Goal: Check status: Check status

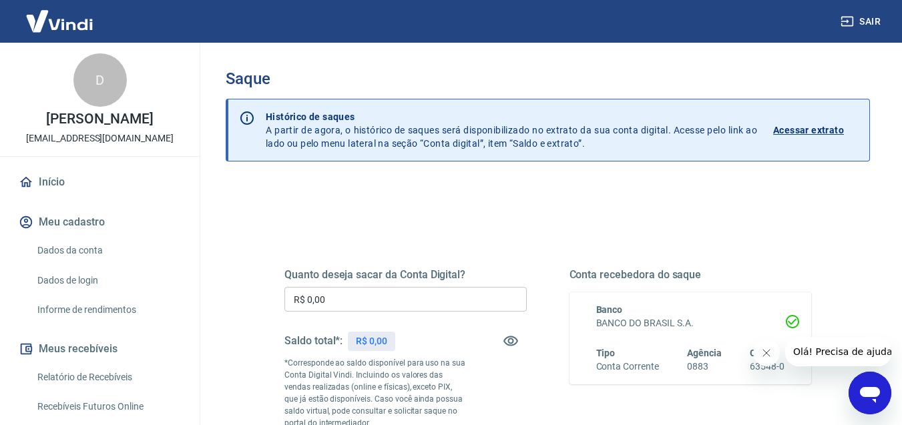
click at [810, 135] on p "Acessar extrato" at bounding box center [808, 129] width 71 height 13
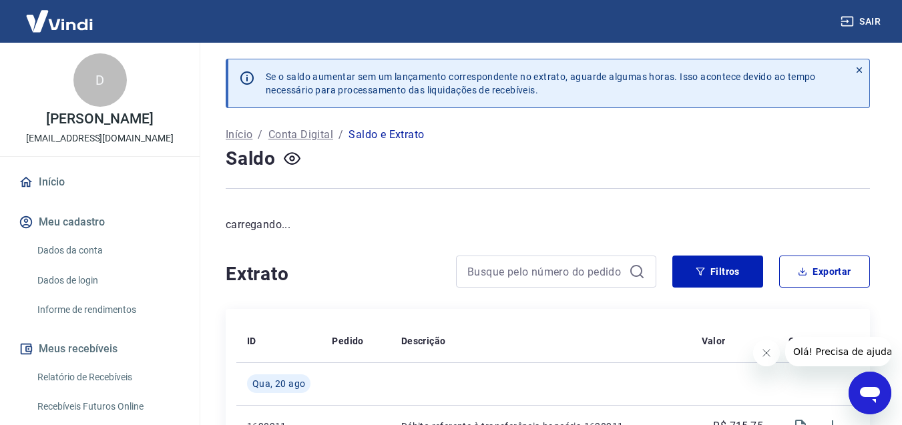
drag, startPoint x: 878, startPoint y: 51, endPoint x: 910, endPoint y: 56, distance: 33.0
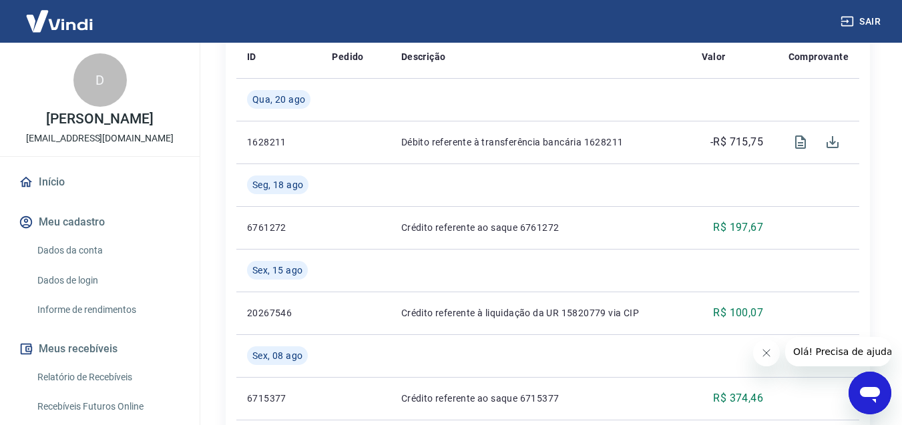
scroll to position [244, 0]
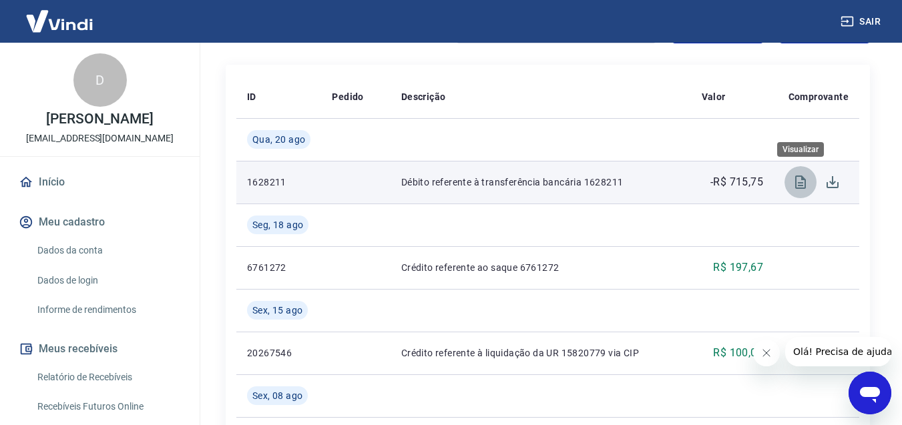
click at [797, 186] on icon "Visualizar" at bounding box center [800, 182] width 16 height 16
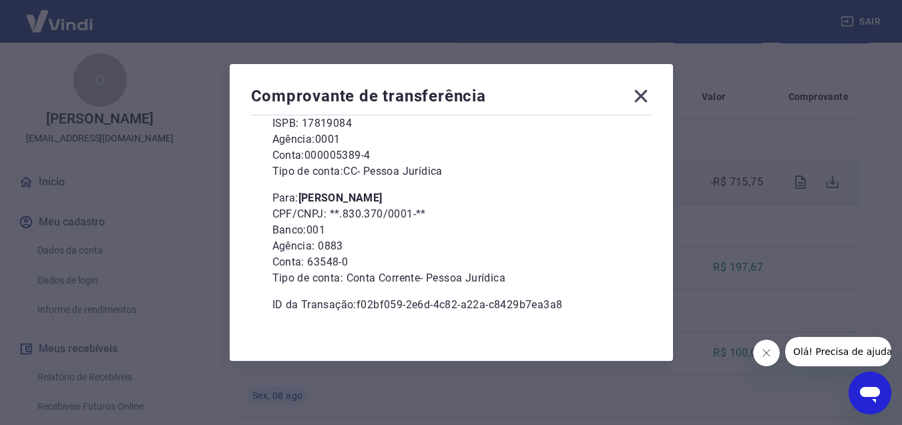
scroll to position [162, 0]
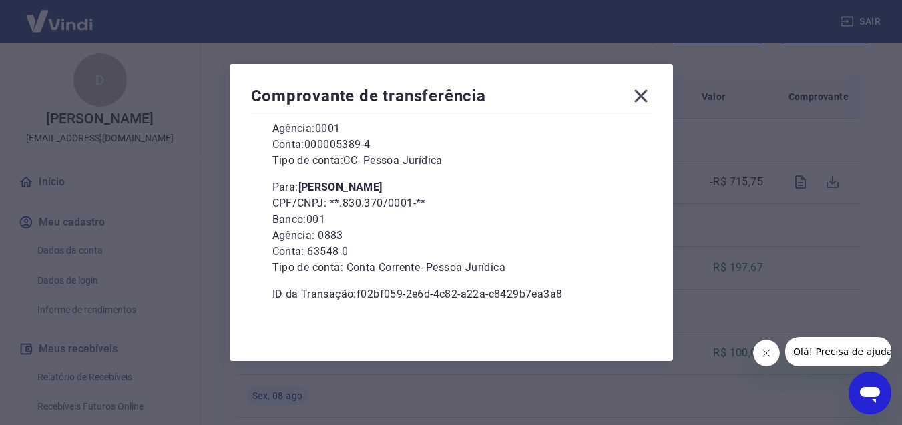
click at [638, 101] on icon at bounding box center [640, 95] width 21 height 21
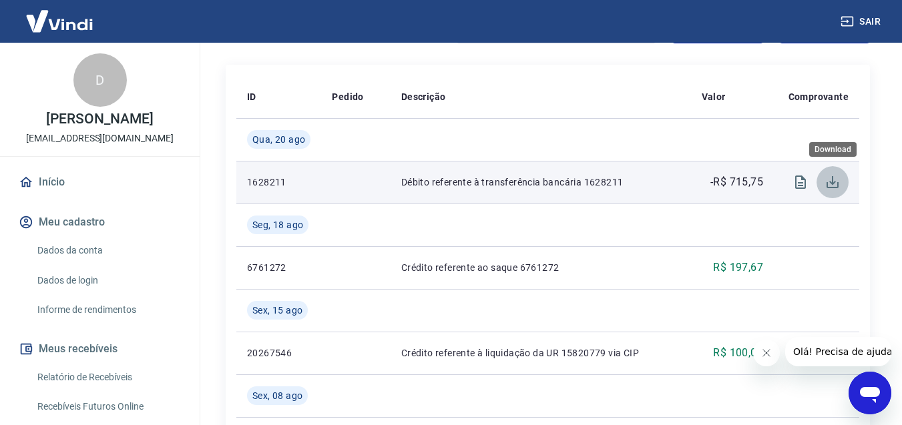
click at [835, 180] on icon "Download" at bounding box center [832, 182] width 16 height 16
